Goal: Task Accomplishment & Management: Manage account settings

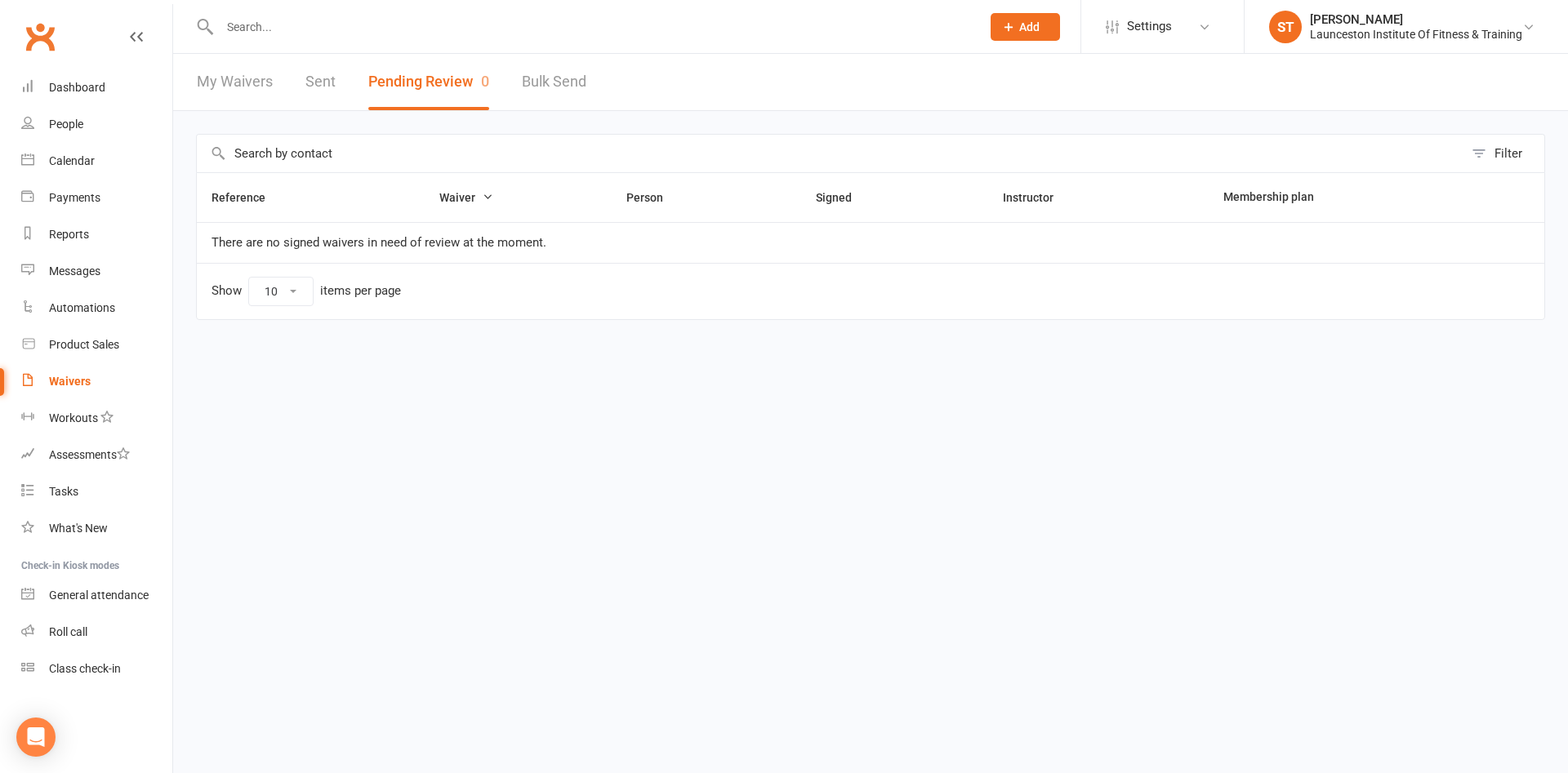
click at [282, 25] on input "text" at bounding box center [592, 26] width 755 height 22
type input "hannah conn"
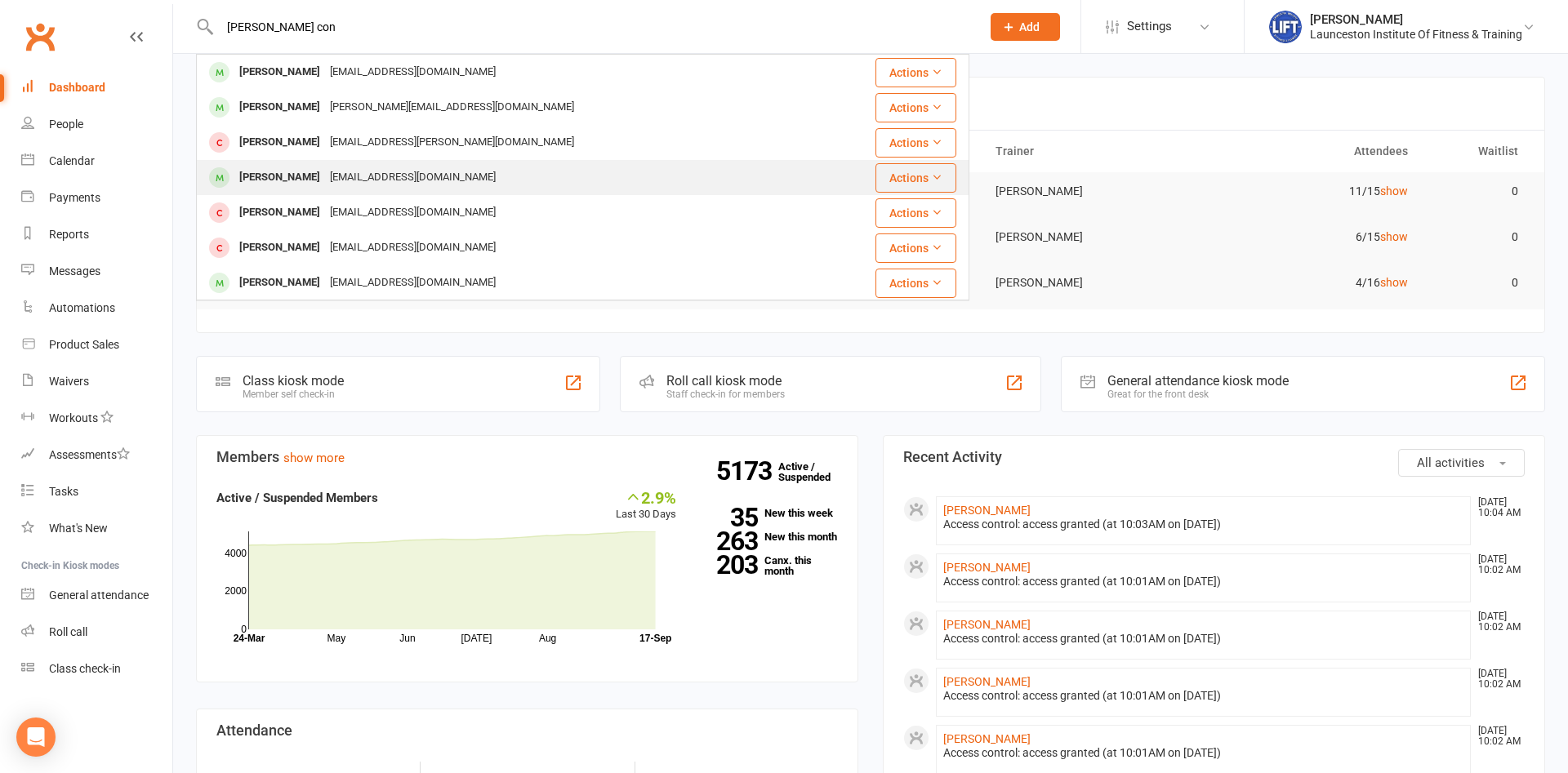
type input "[PERSON_NAME] con"
click at [446, 186] on div "[EMAIL_ADDRESS][DOMAIN_NAME]" at bounding box center [413, 178] width 176 height 23
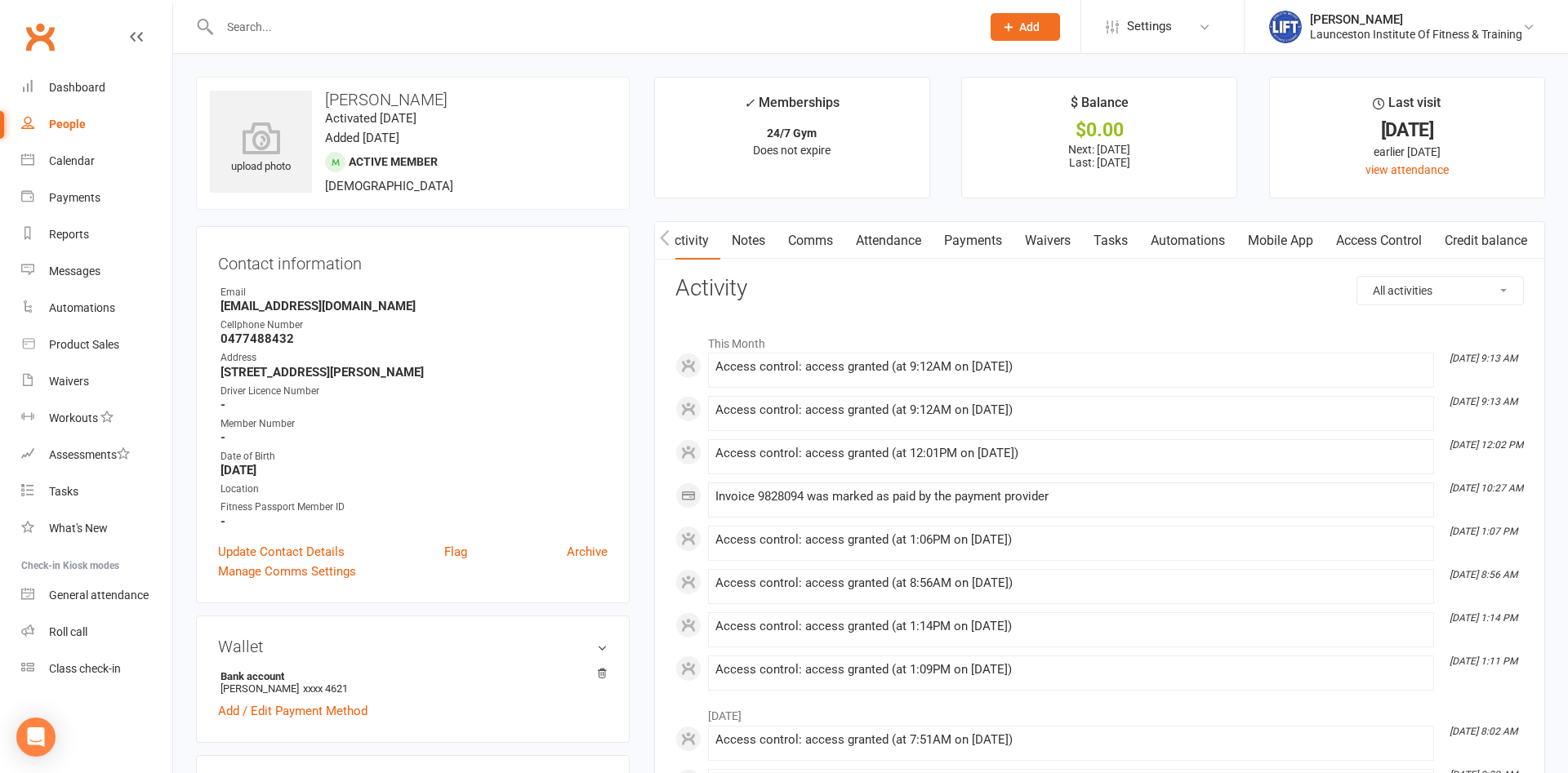
click at [950, 242] on link "Payments" at bounding box center [972, 240] width 81 height 37
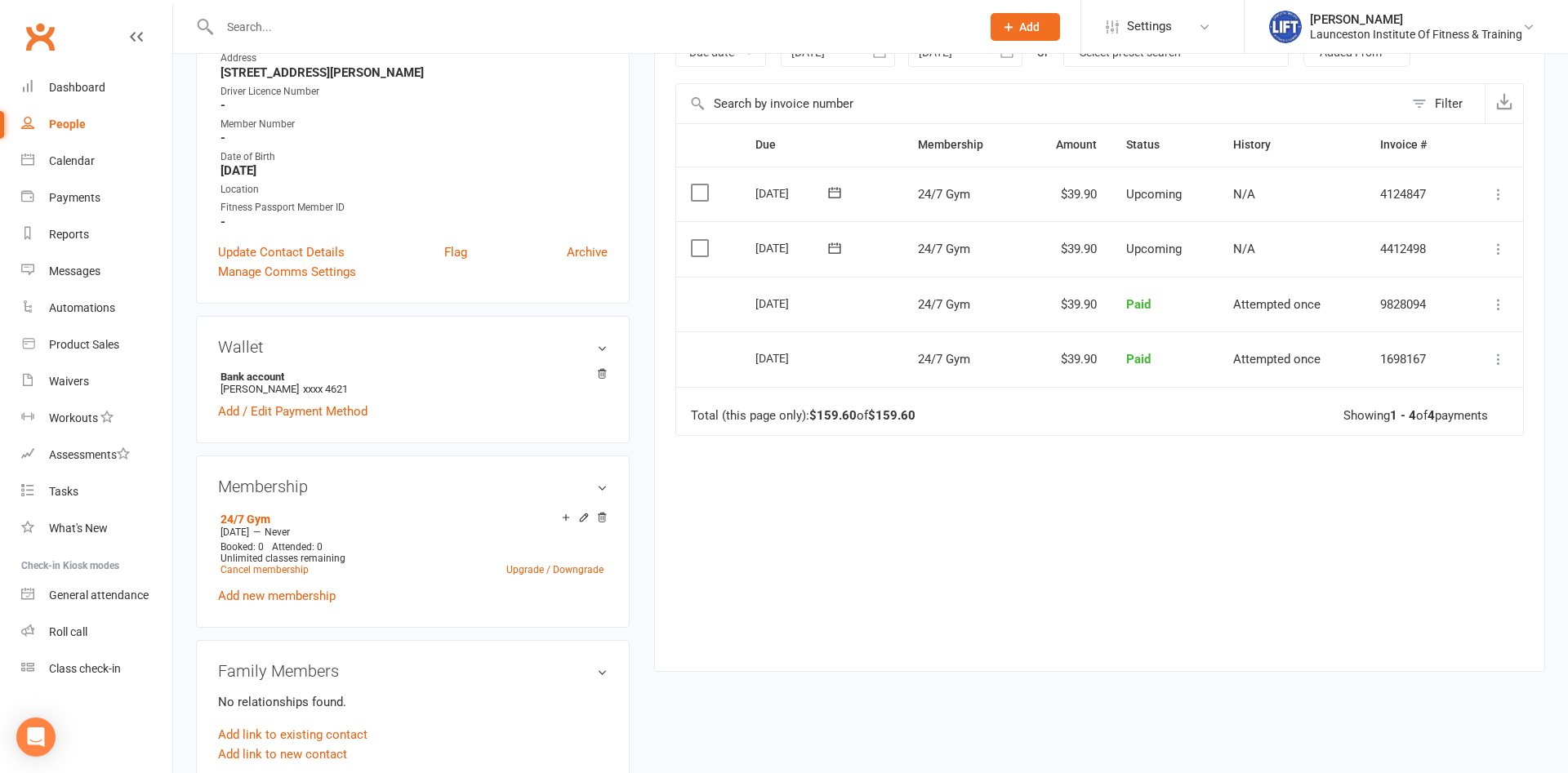
scroll to position [333, 0]
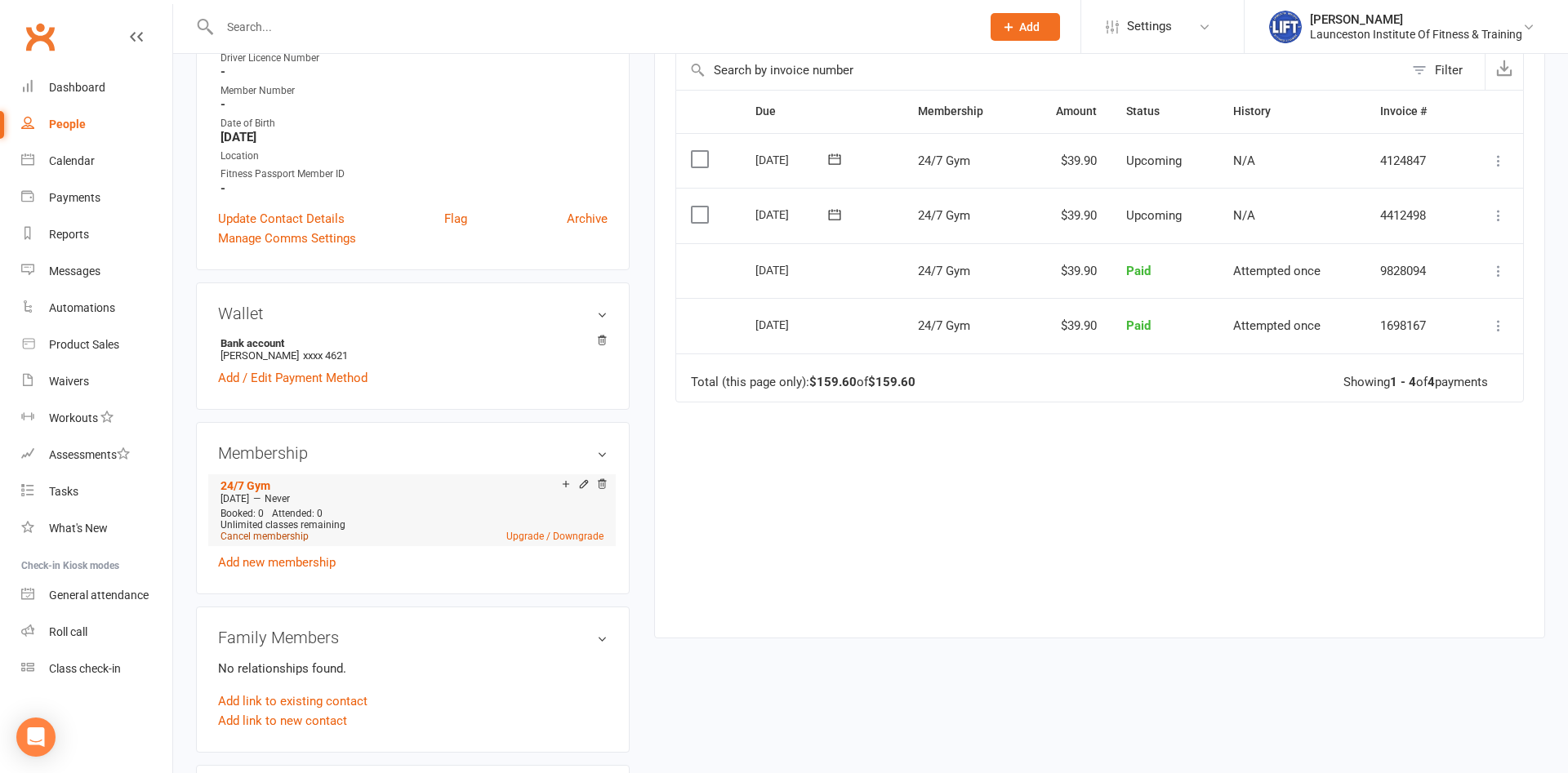
click at [268, 532] on link "Cancel membership" at bounding box center [265, 537] width 88 height 12
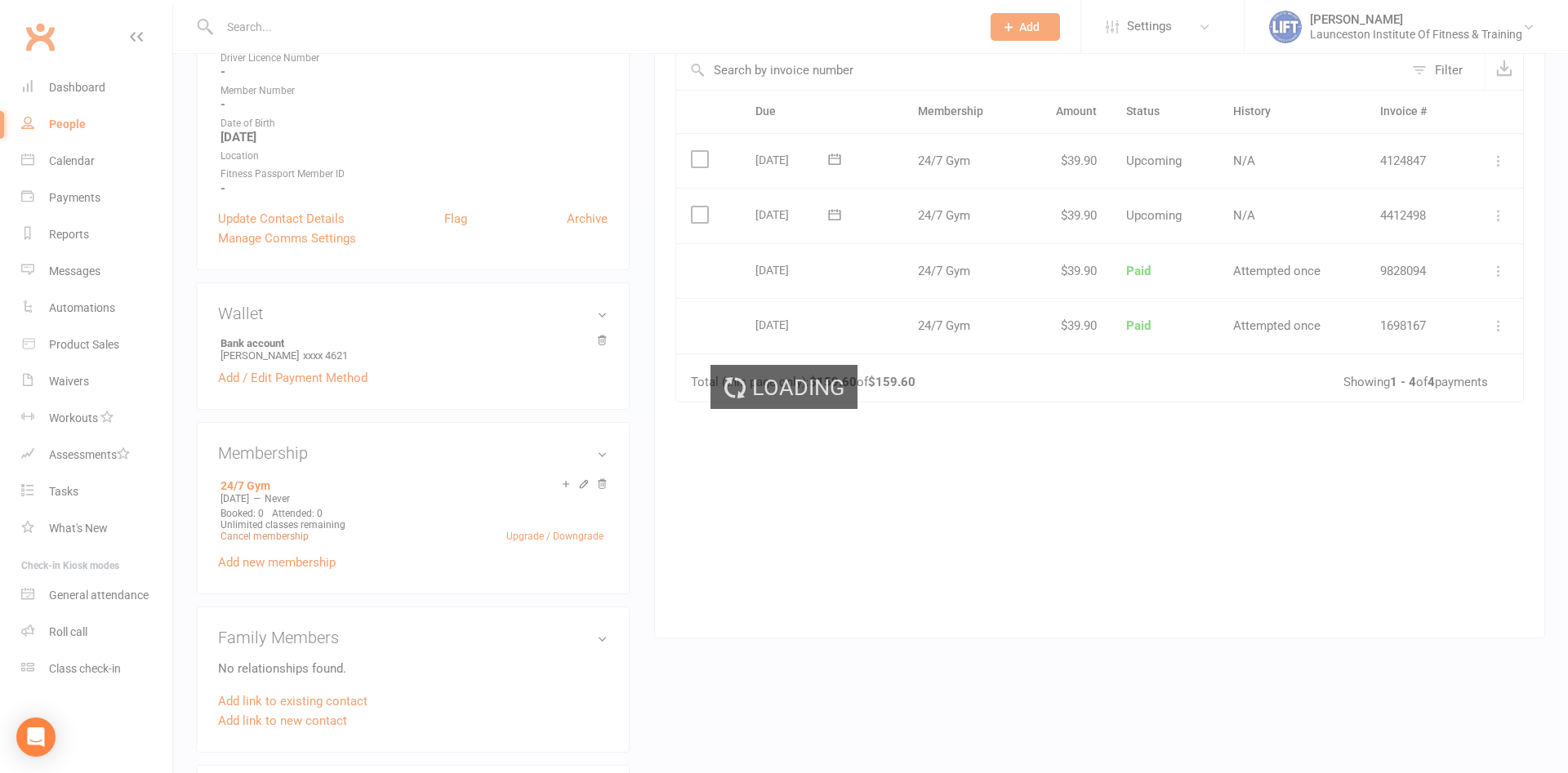
scroll to position [0, 3]
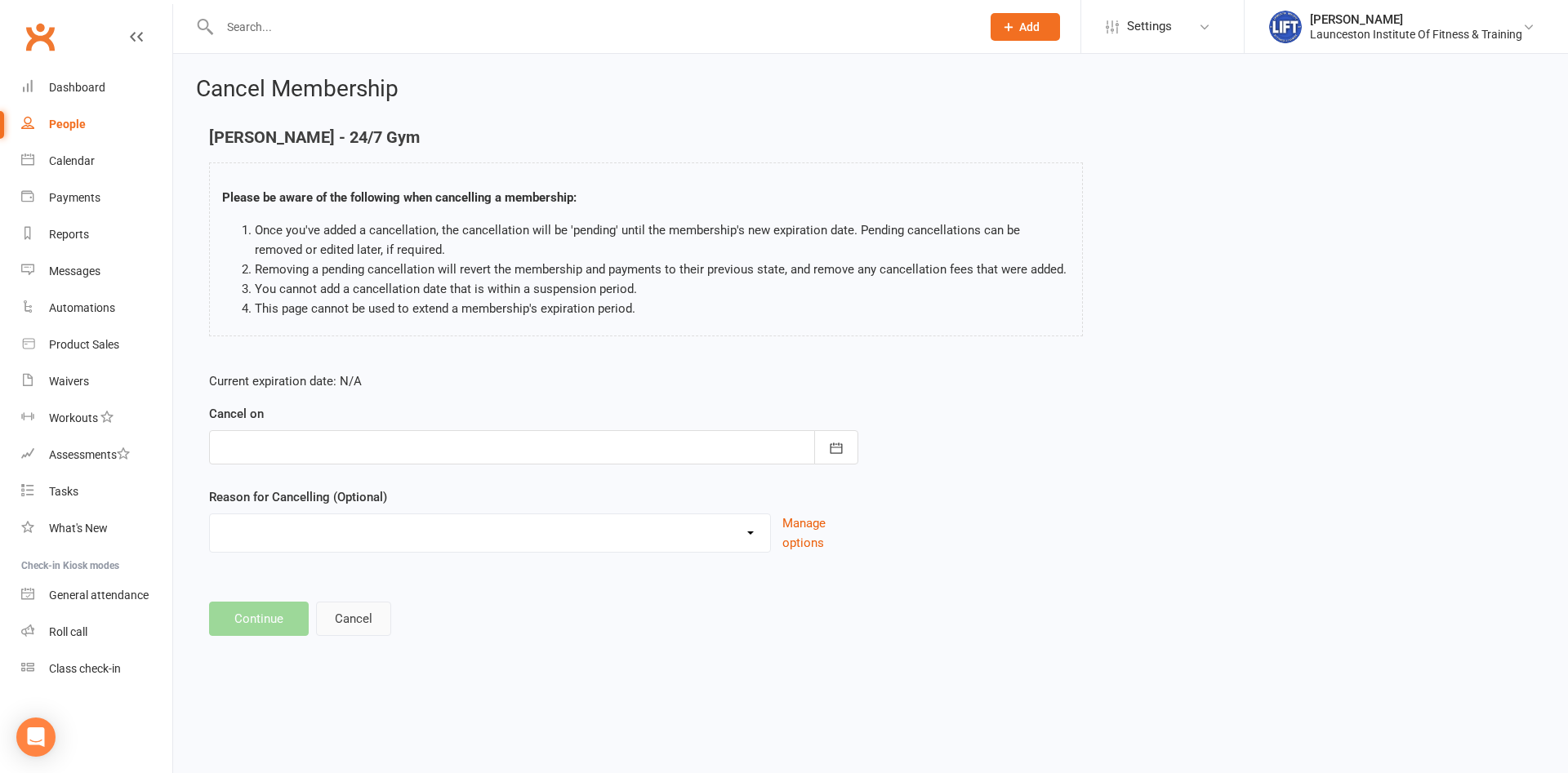
click at [365, 629] on button "Cancel" at bounding box center [353, 618] width 75 height 34
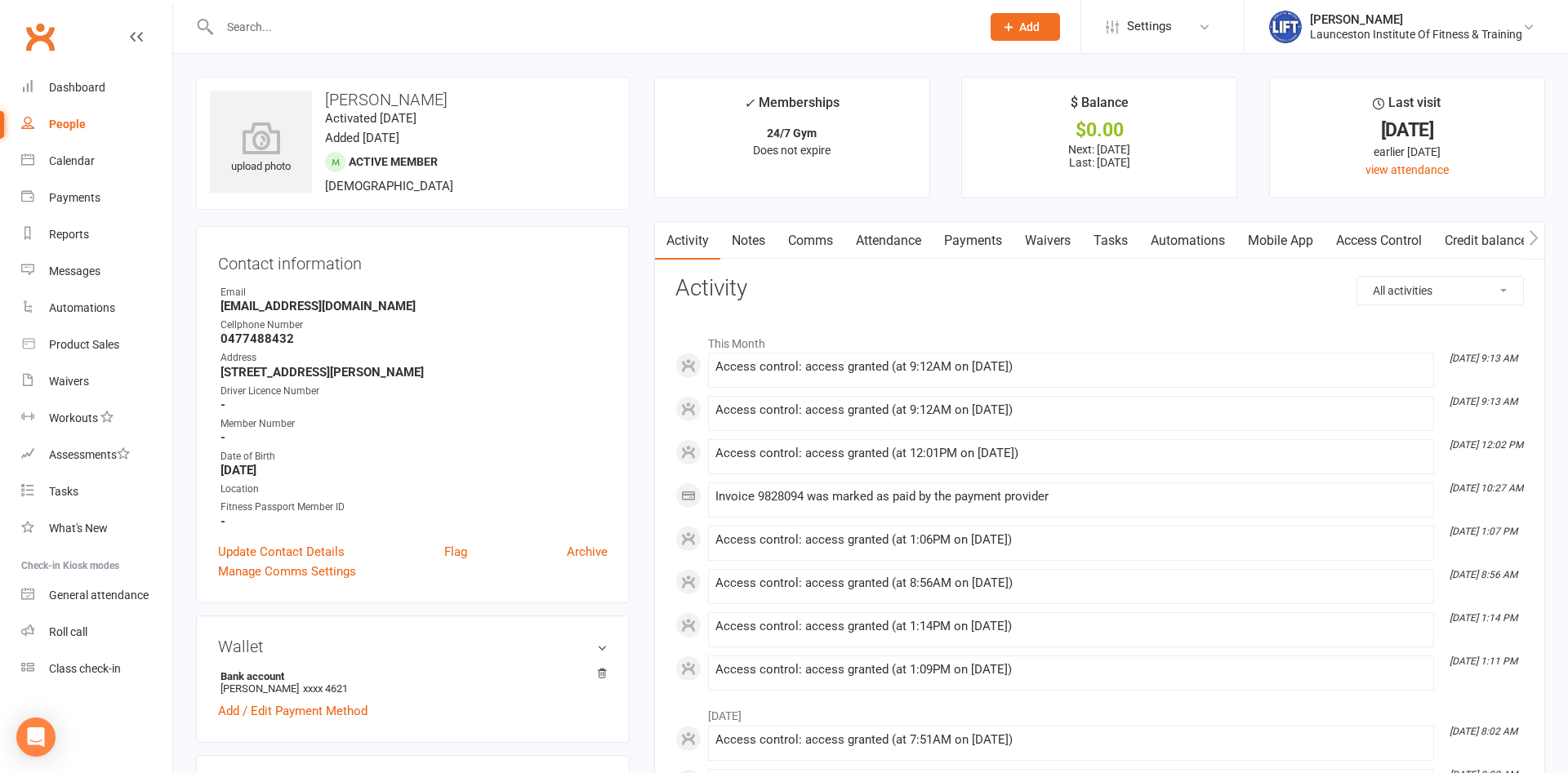
click at [974, 242] on link "Payments" at bounding box center [972, 240] width 81 height 37
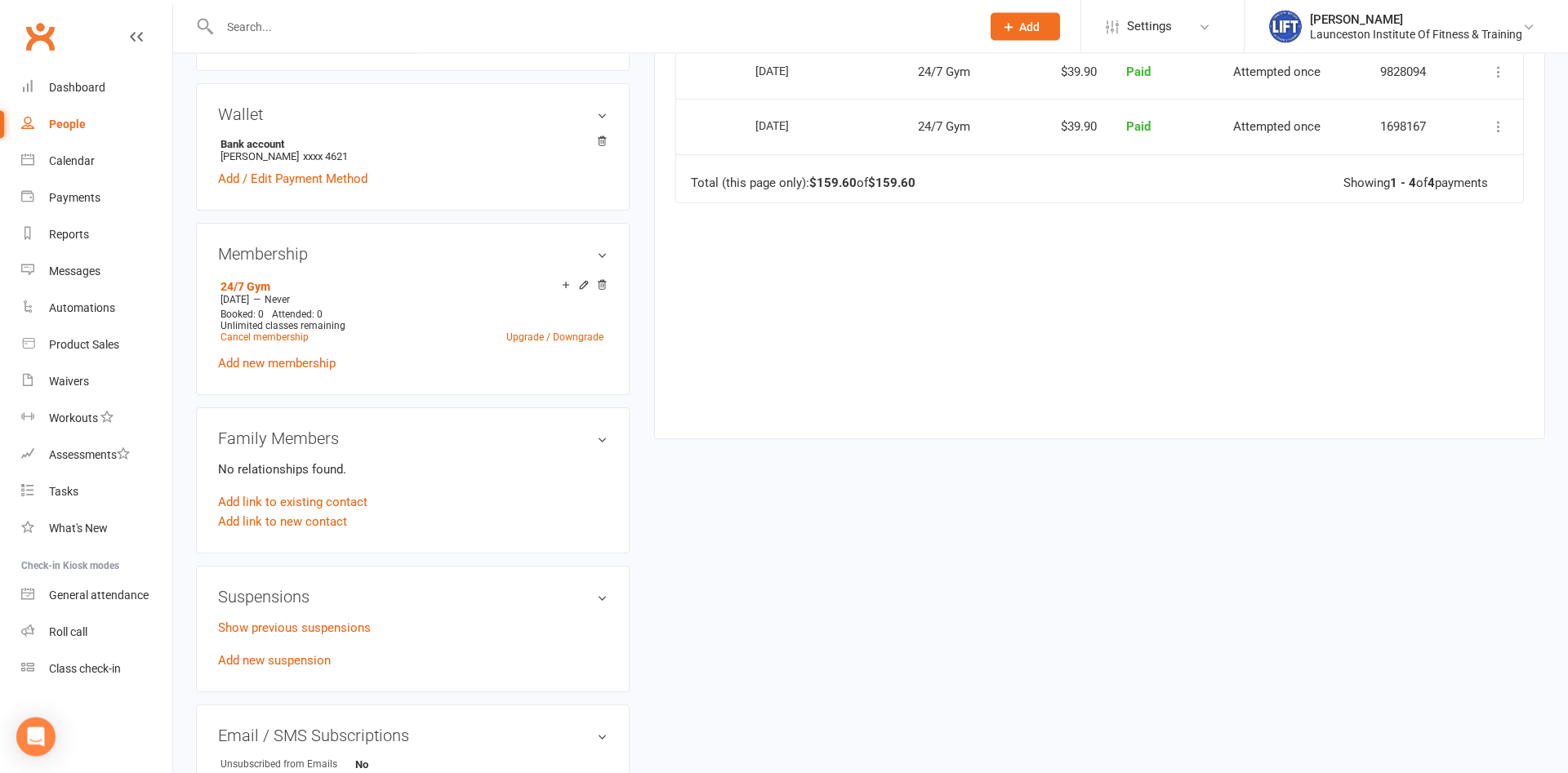
scroll to position [583, 0]
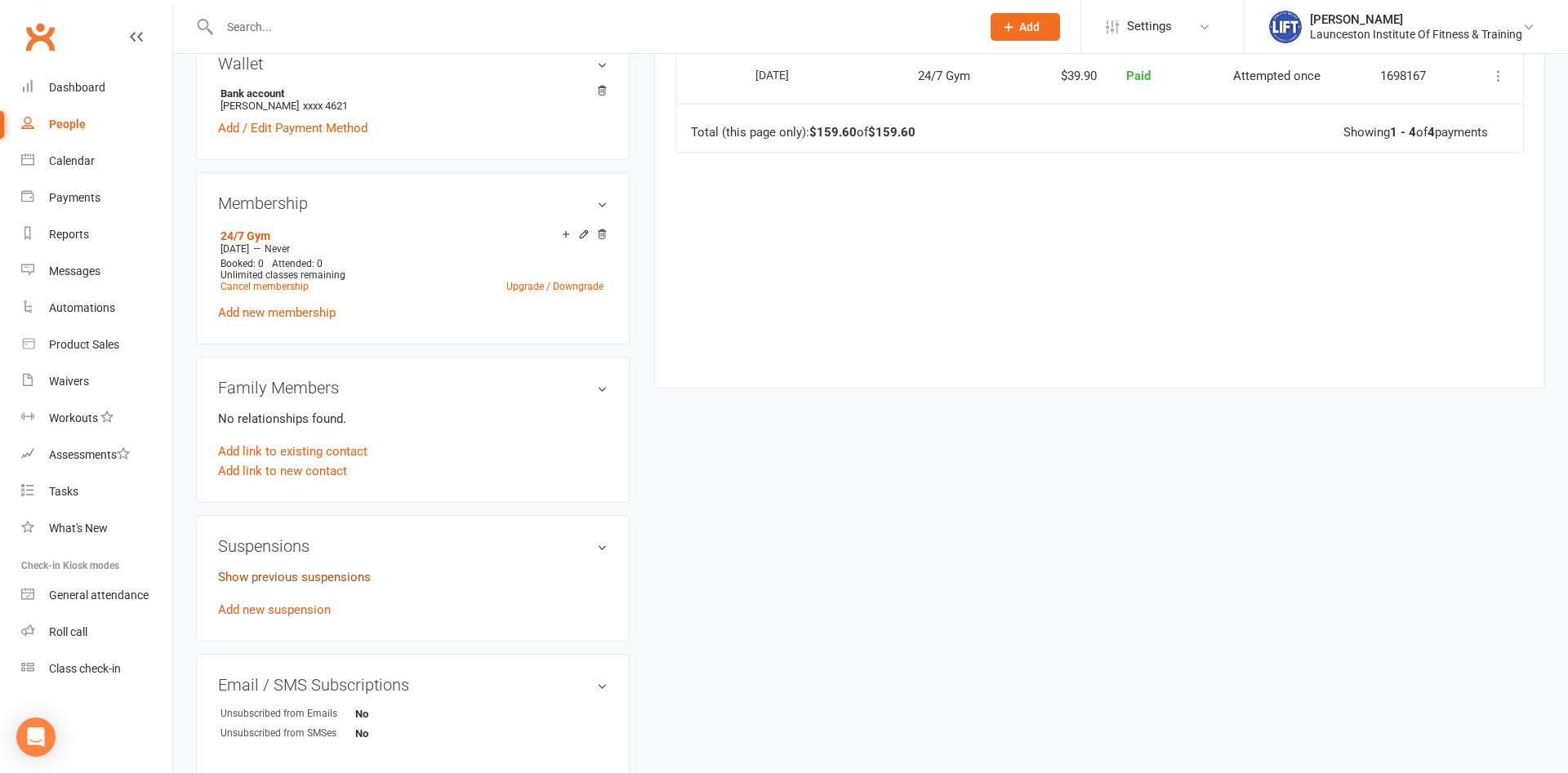
click at [306, 578] on link "Show previous suspensions" at bounding box center [294, 577] width 152 height 15
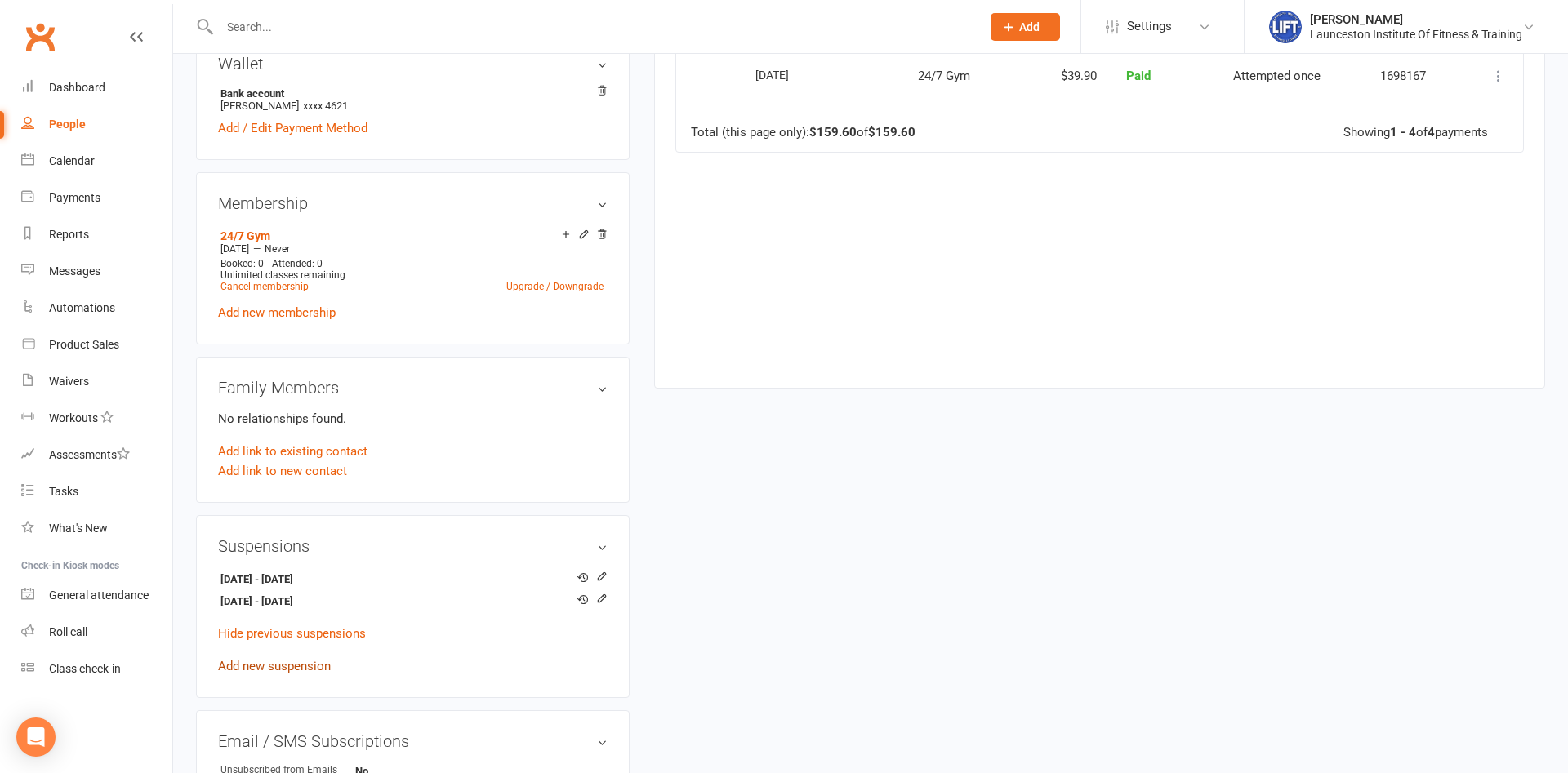
click at [266, 666] on link "Add new suspension" at bounding box center [273, 666] width 112 height 15
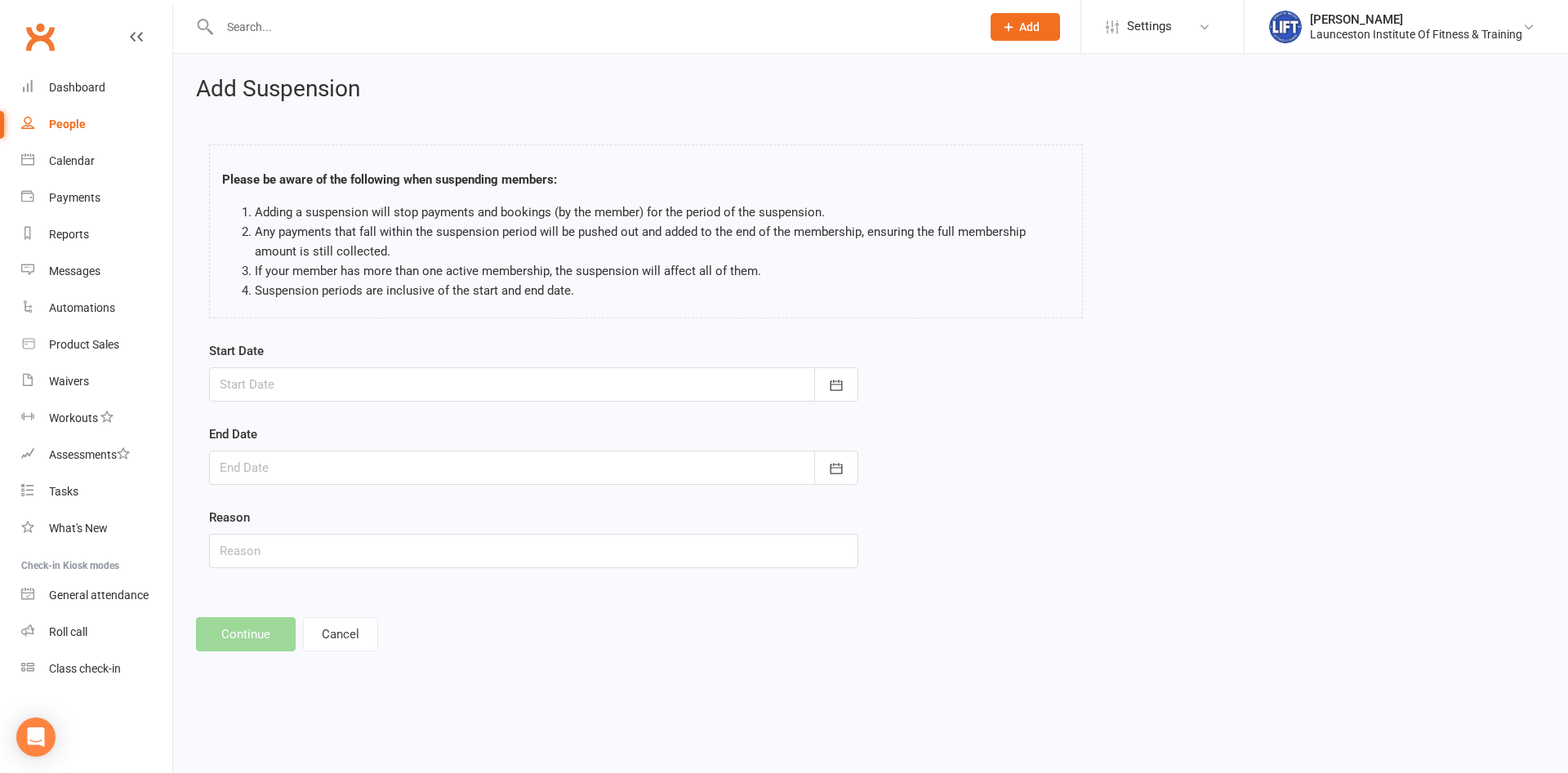
click at [625, 384] on div at bounding box center [533, 384] width 649 height 34
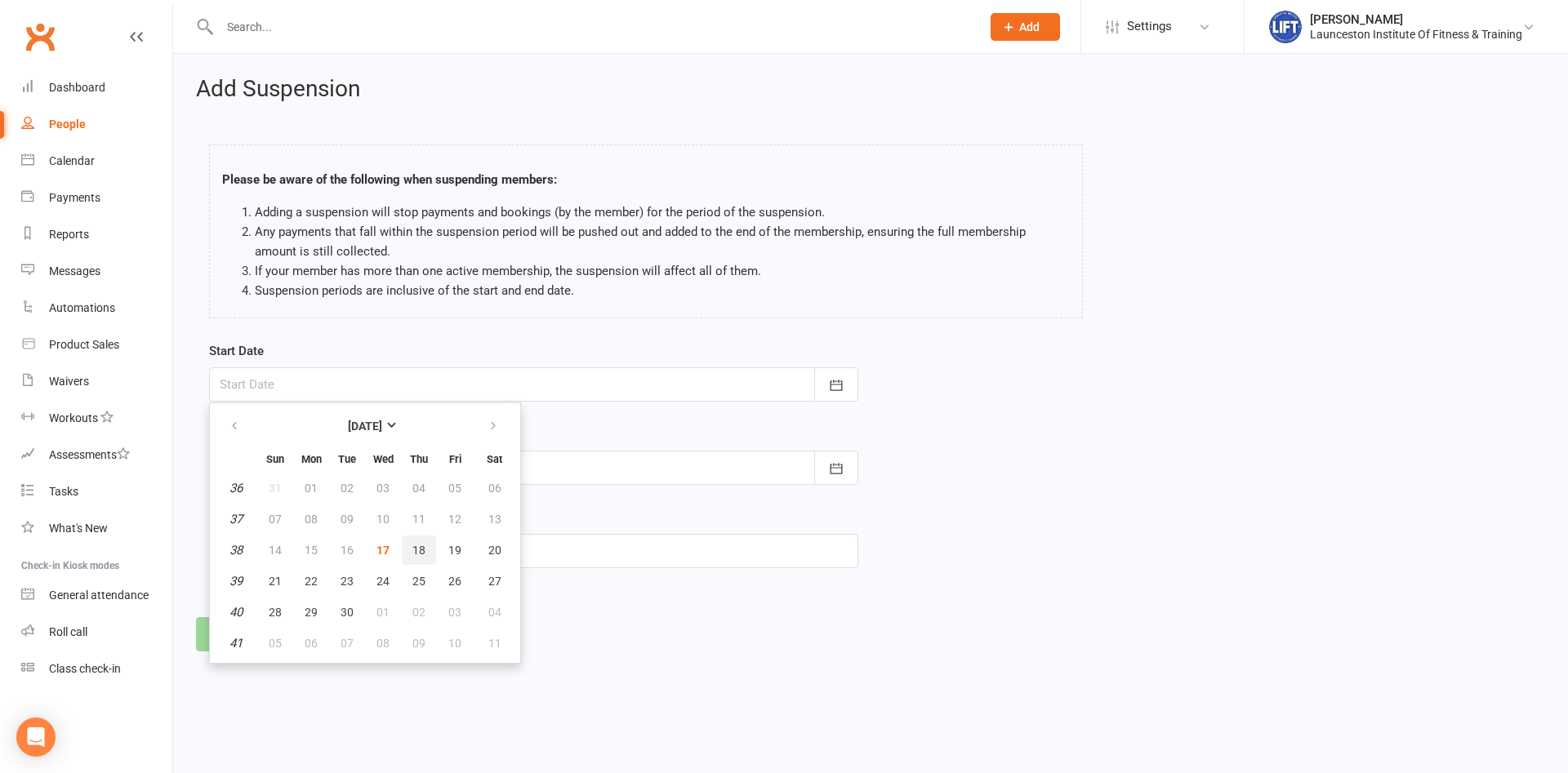
click at [420, 545] on span "18" at bounding box center [418, 549] width 13 height 13
type input "[DATE]"
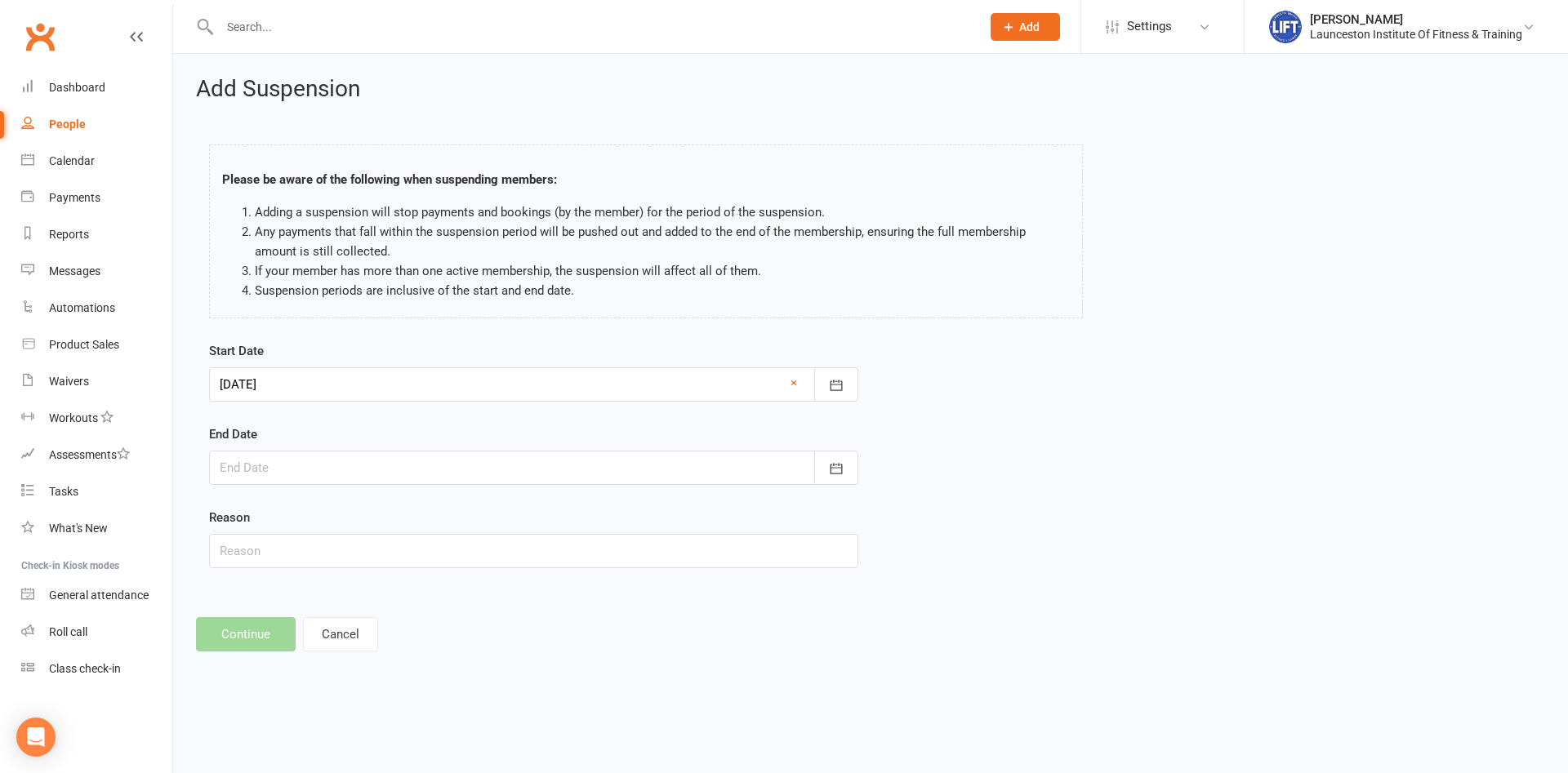
click at [374, 458] on div at bounding box center [533, 468] width 649 height 34
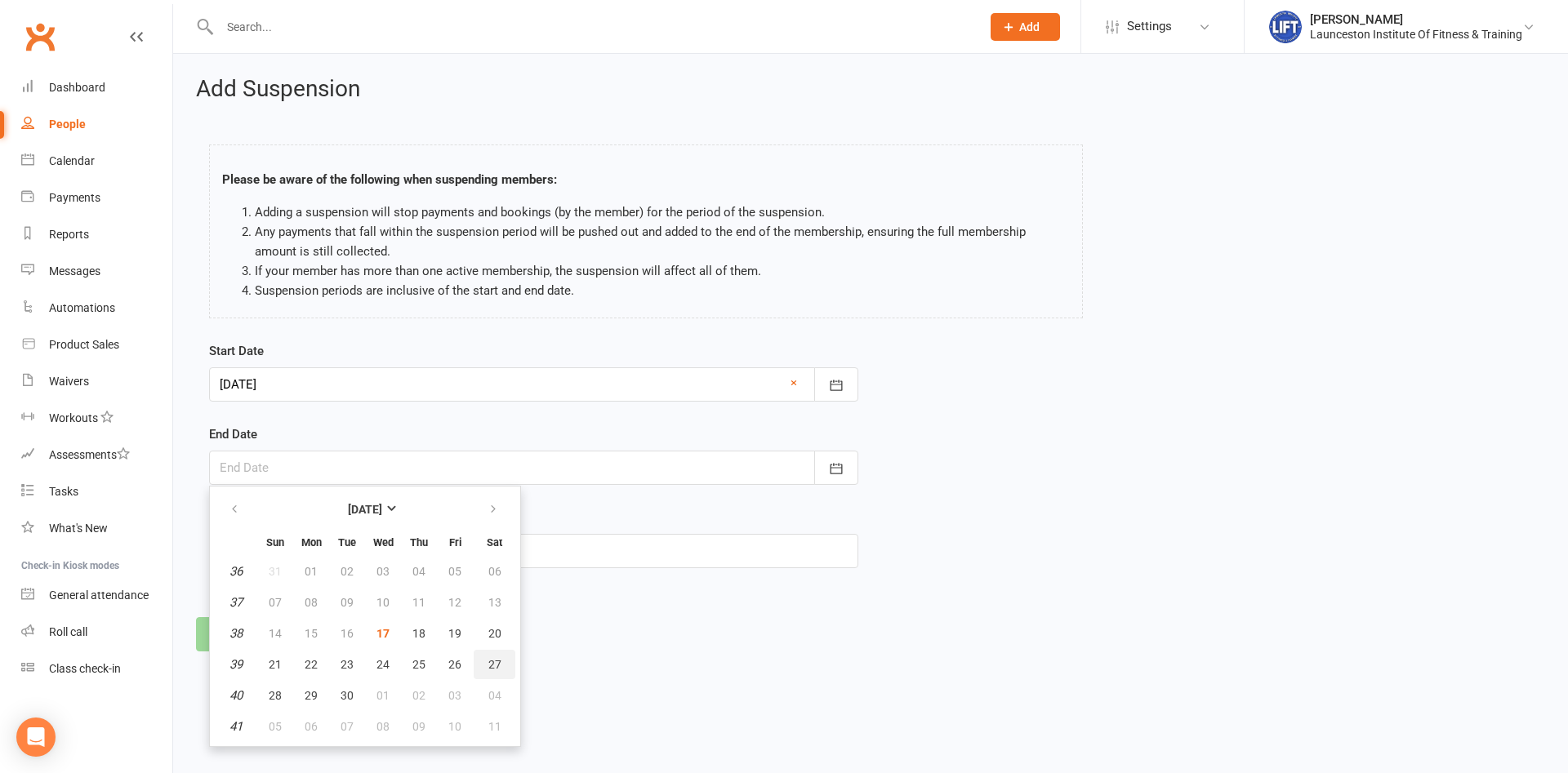
click at [492, 661] on span "27" at bounding box center [494, 664] width 13 height 13
type input "[DATE]"
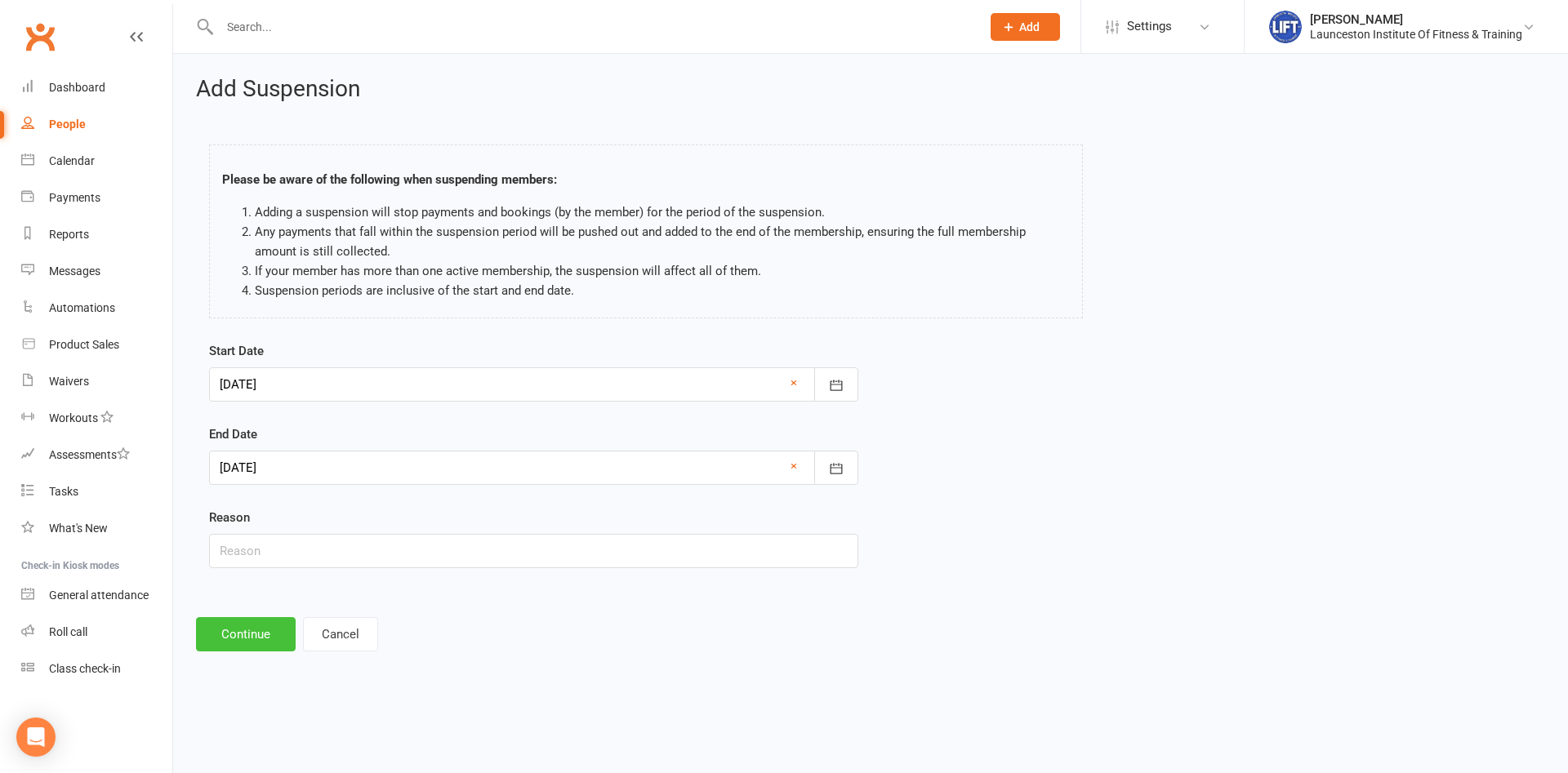
click at [245, 623] on button "Continue" at bounding box center [246, 633] width 100 height 34
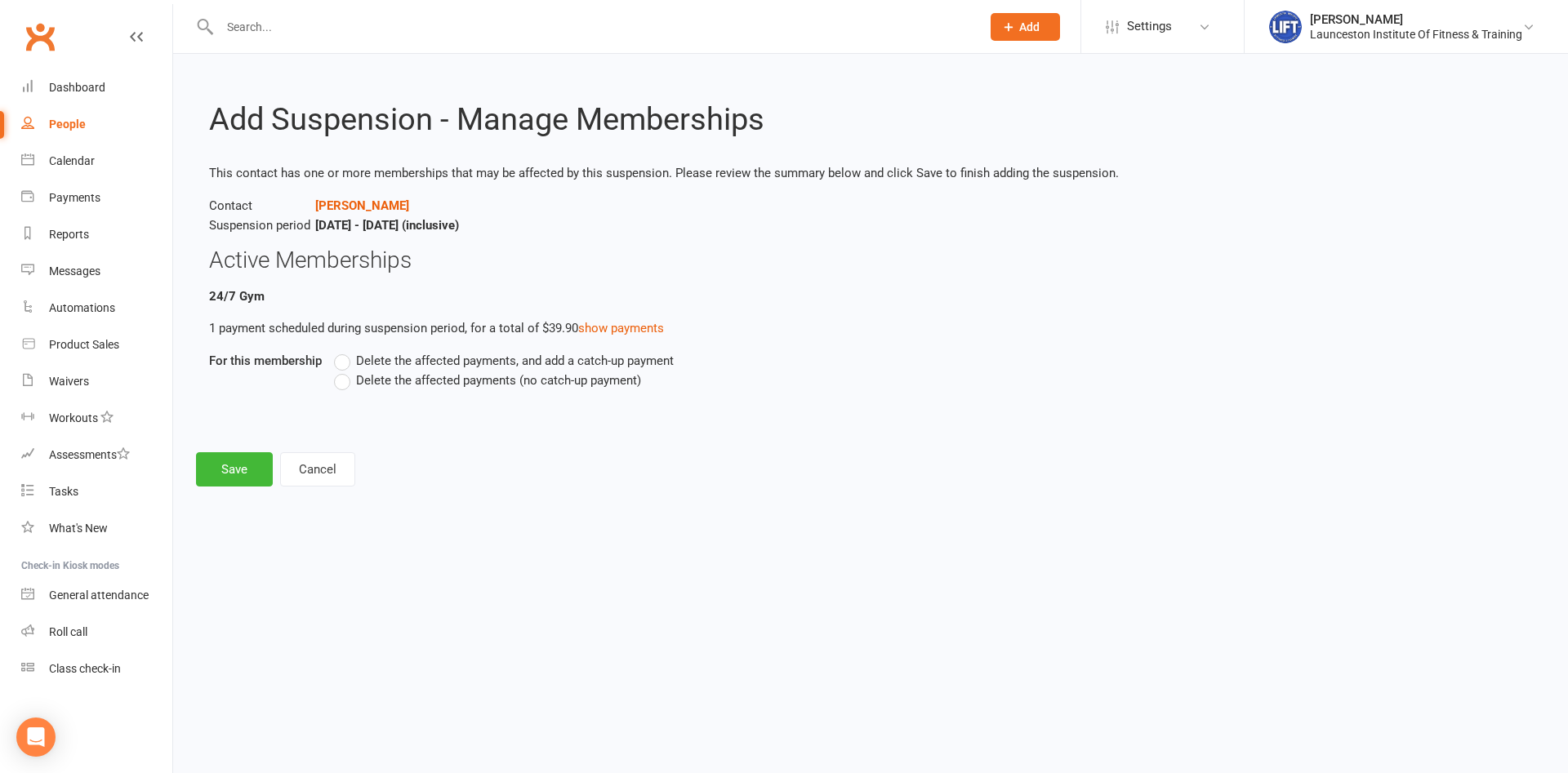
drag, startPoint x: 478, startPoint y: 380, endPoint x: 304, endPoint y: 445, distance: 185.7
click at [477, 380] on span "Delete the affected payments (no catch-up payment)" at bounding box center [499, 380] width 285 height 18
click at [345, 371] on input "Delete the affected payments (no catch-up payment)" at bounding box center [339, 371] width 11 height 0
click at [237, 461] on button "Save" at bounding box center [234, 468] width 77 height 34
